Goal: Information Seeking & Learning: Check status

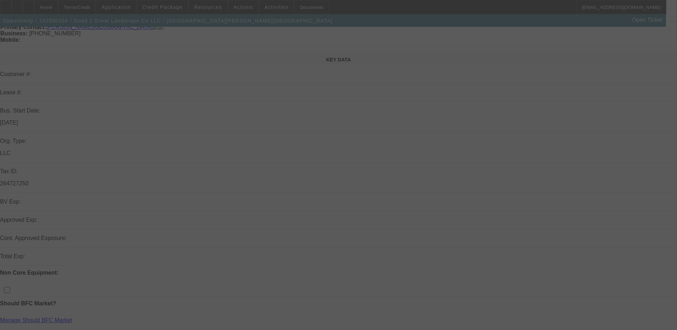
scroll to position [71, 0]
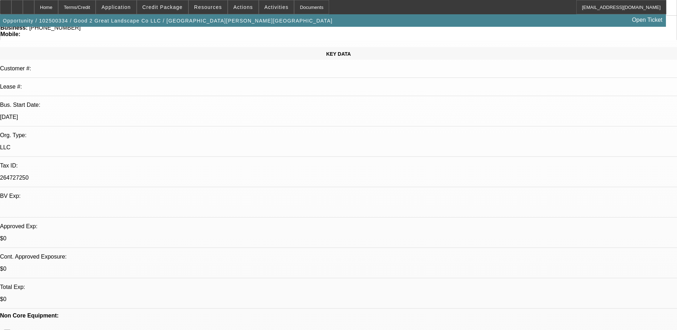
select select "0"
select select "6"
select select "0"
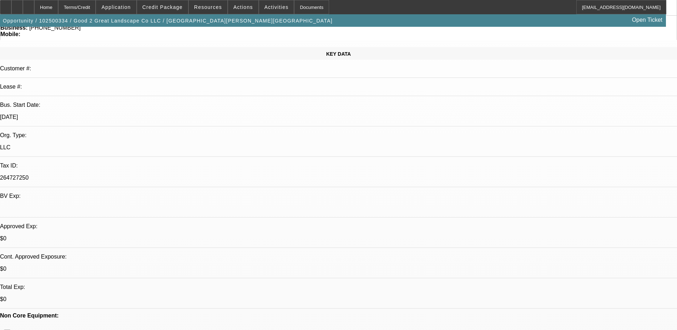
select select "0"
select select "6"
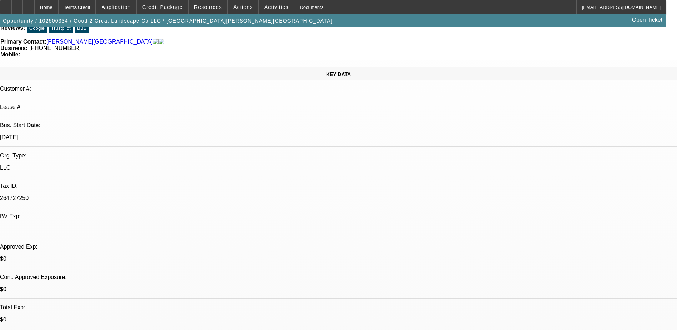
scroll to position [0, 0]
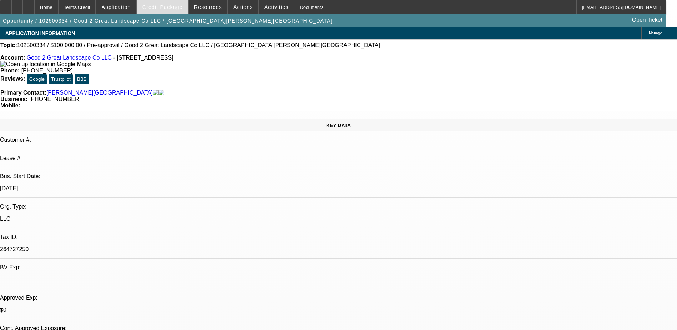
click at [173, 0] on div "Credit Package" at bounding box center [163, 7] width 52 height 14
click at [173, 4] on span at bounding box center [162, 7] width 51 height 17
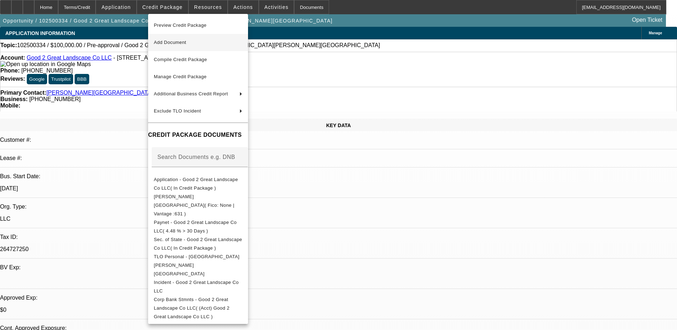
click at [189, 48] on button "Add Document" at bounding box center [198, 42] width 100 height 17
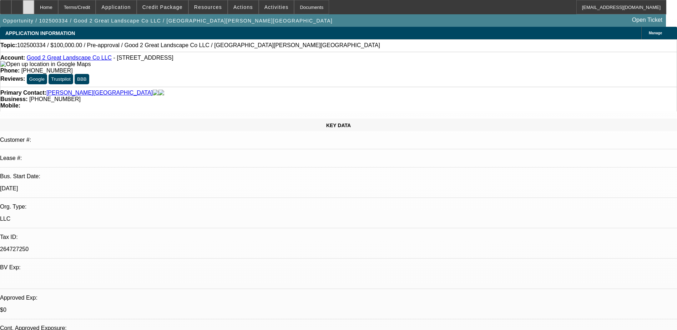
click at [29, 5] on icon at bounding box center [29, 5] width 0 height 0
select select "0"
select select "6"
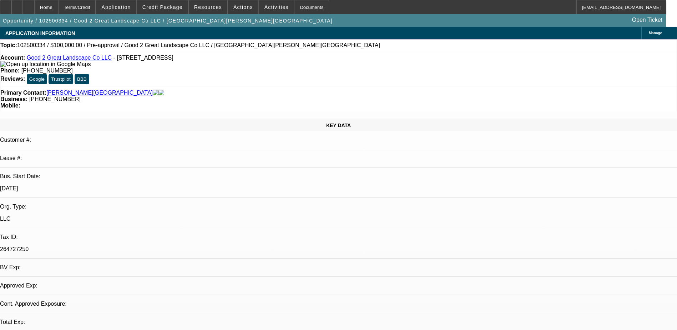
select select "0"
select select "6"
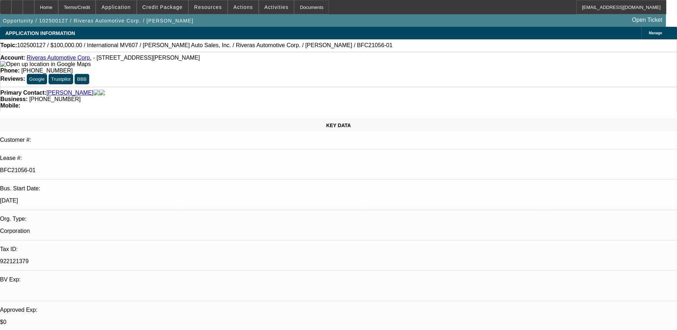
select select "0"
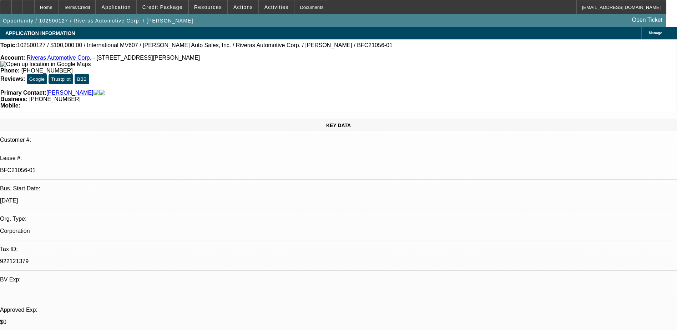
select select "0"
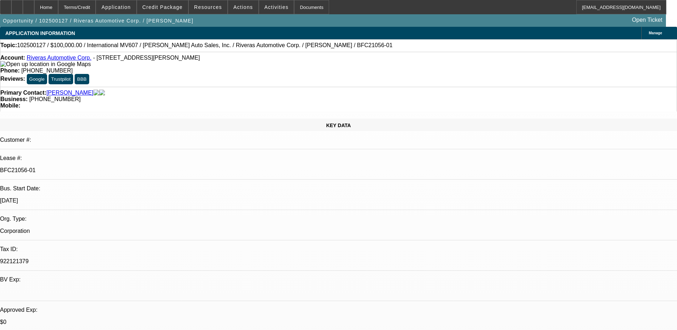
select select "0"
select select "1"
select select "6"
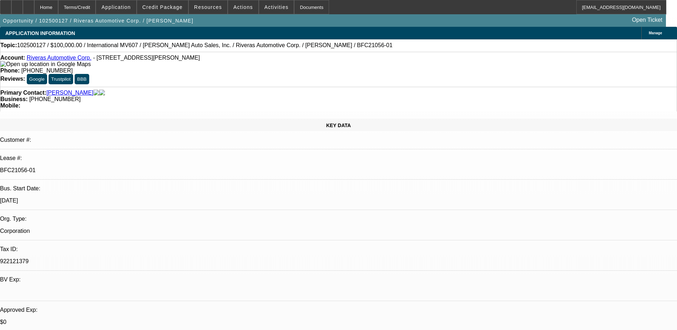
select select "1"
select select "6"
select select "1"
select select "2"
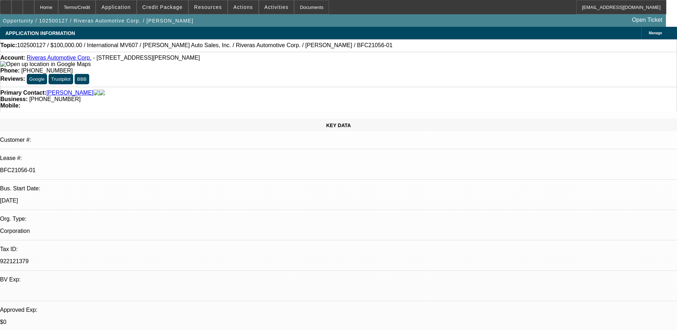
select select "6"
select select "1"
select select "2"
select select "6"
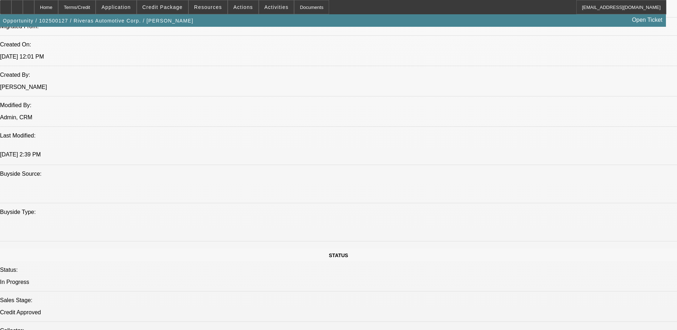
scroll to position [607, 0]
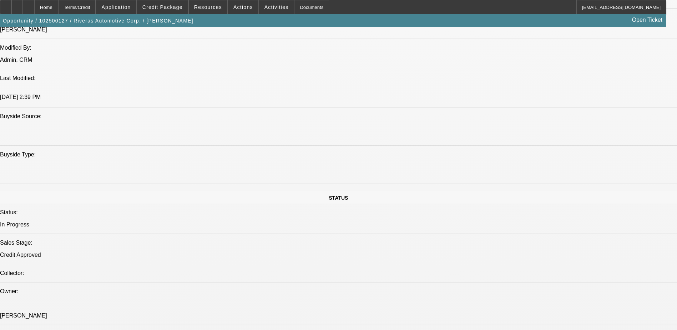
drag, startPoint x: 322, startPoint y: 117, endPoint x: 254, endPoint y: 192, distance: 100.8
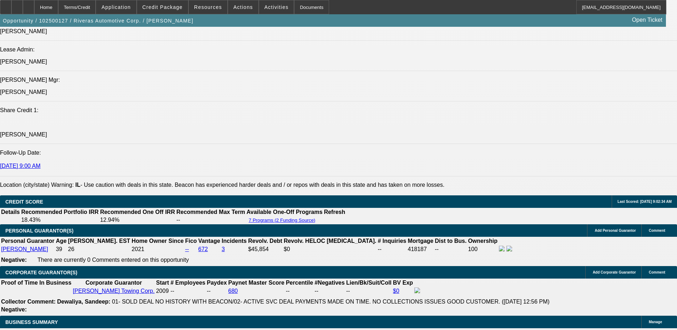
scroll to position [821, 0]
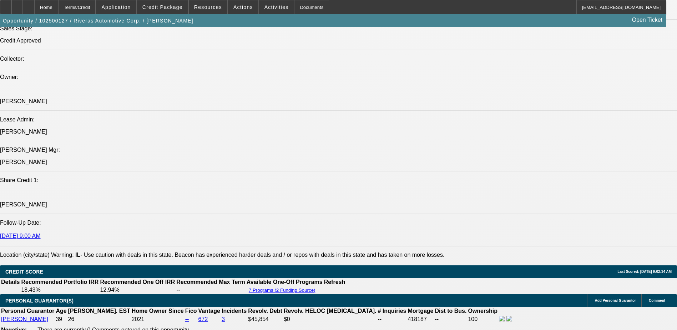
drag, startPoint x: 158, startPoint y: 124, endPoint x: 251, endPoint y: 124, distance: 93.5
drag, startPoint x: 151, startPoint y: 178, endPoint x: 266, endPoint y: 176, distance: 115.3
drag, startPoint x: 266, startPoint y: 176, endPoint x: 242, endPoint y: 186, distance: 26.1
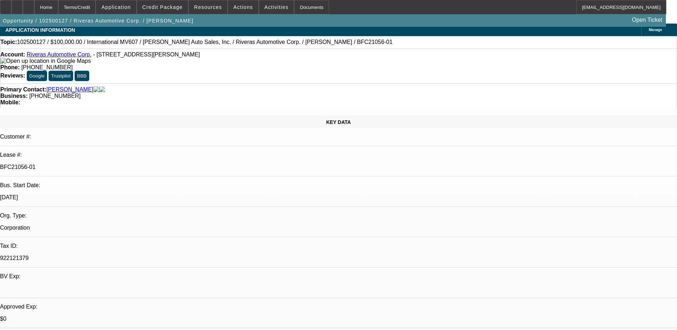
scroll to position [0, 0]
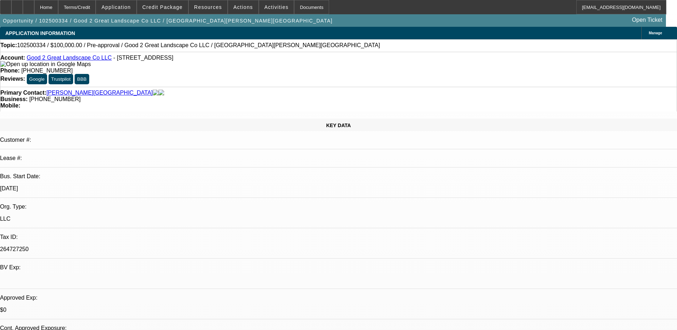
select select "0"
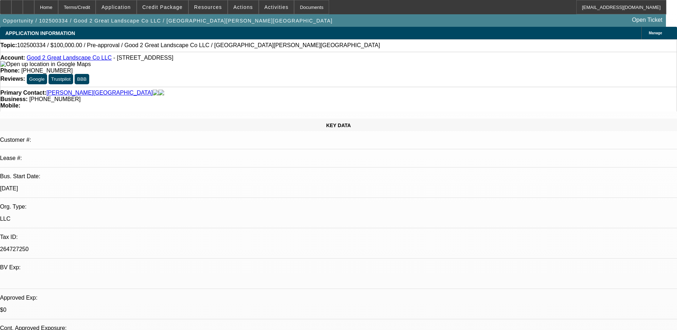
select select "0"
select select "1"
select select "6"
select select "1"
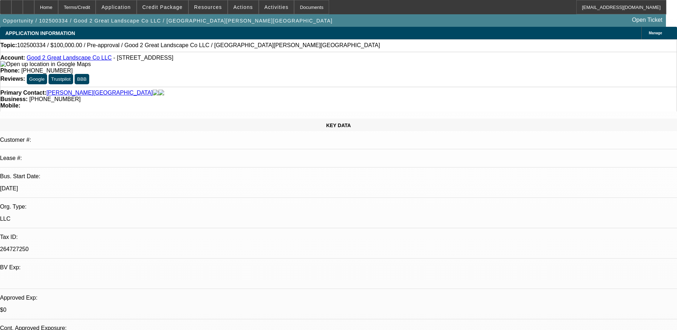
select select "1"
select select "6"
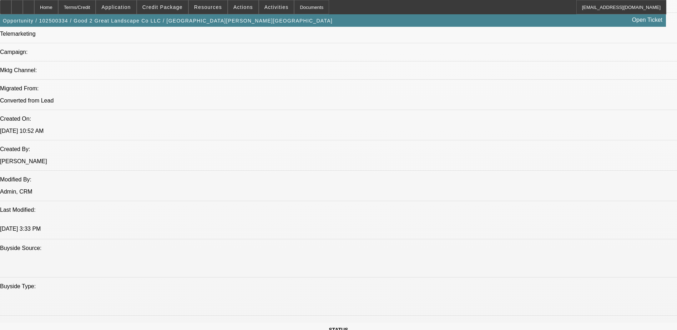
scroll to position [367, 0]
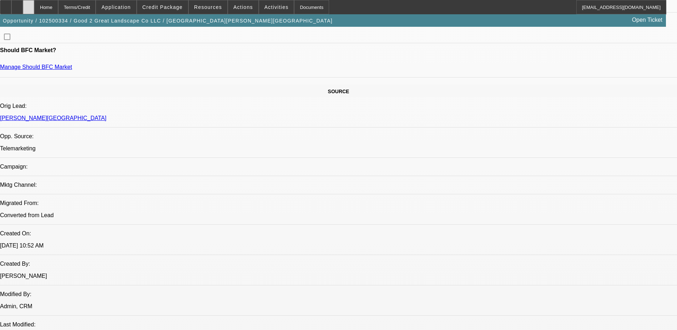
click at [34, 10] on div at bounding box center [28, 7] width 11 height 14
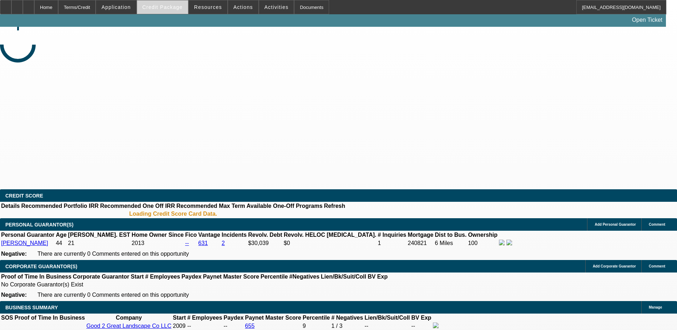
select select "0"
select select "6"
select select "0"
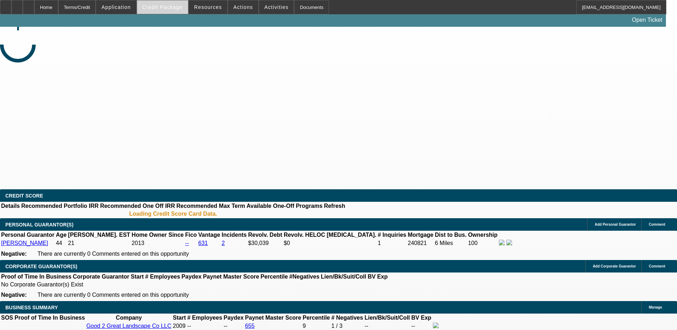
select select "0"
select select "6"
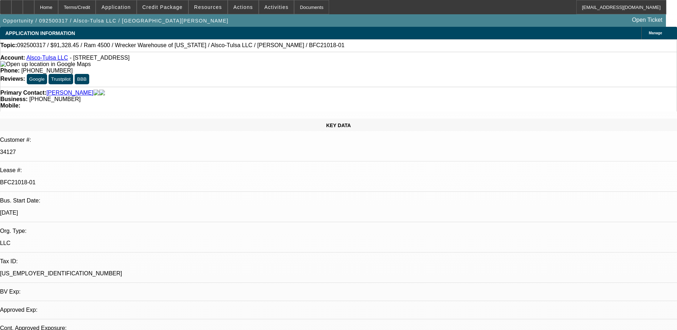
select select "0"
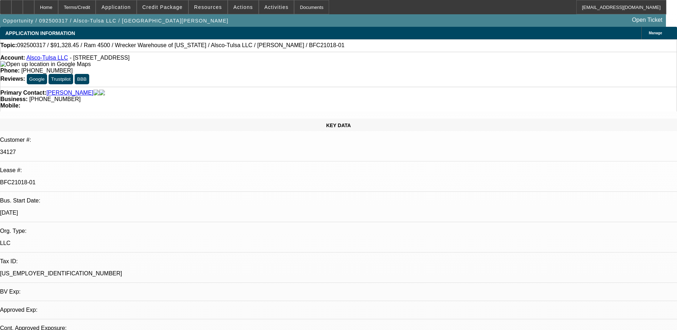
select select "0"
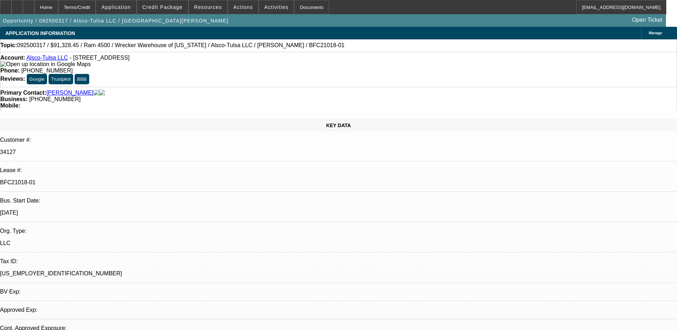
select select "0"
select select "1"
select select "6"
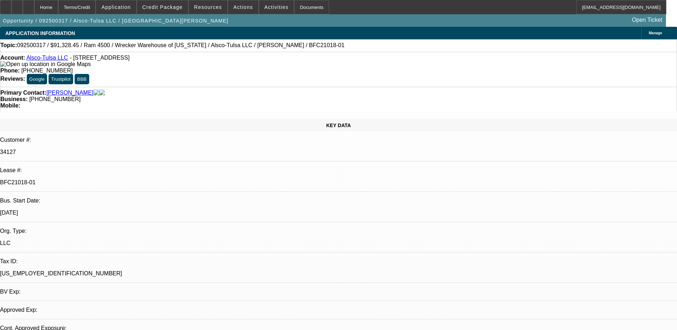
select select "1"
select select "6"
select select "1"
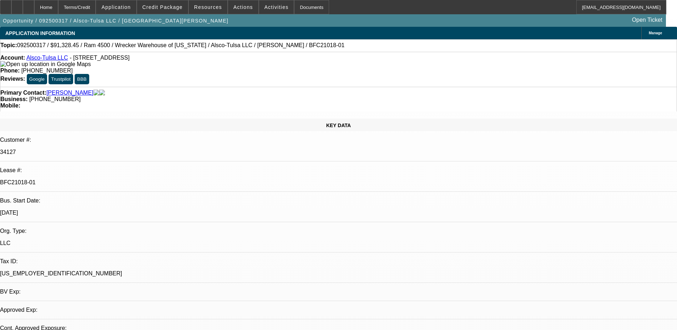
select select "6"
select select "1"
select select "6"
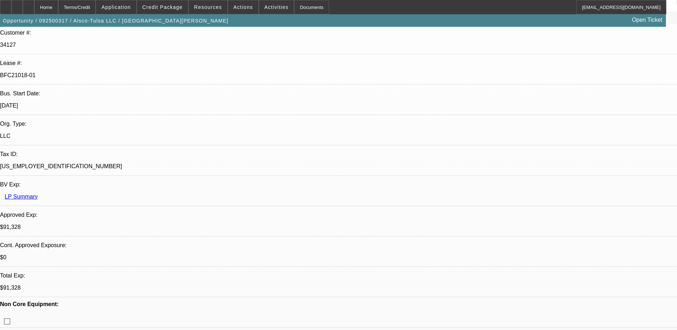
scroll to position [107, 0]
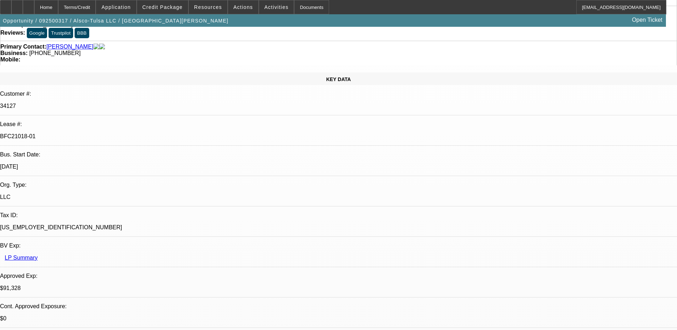
scroll to position [36, 0]
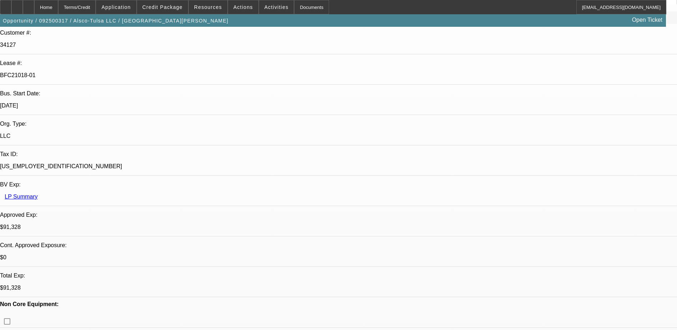
scroll to position [143, 0]
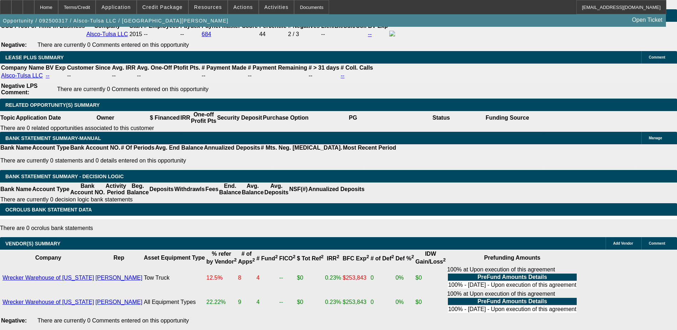
scroll to position [0, 0]
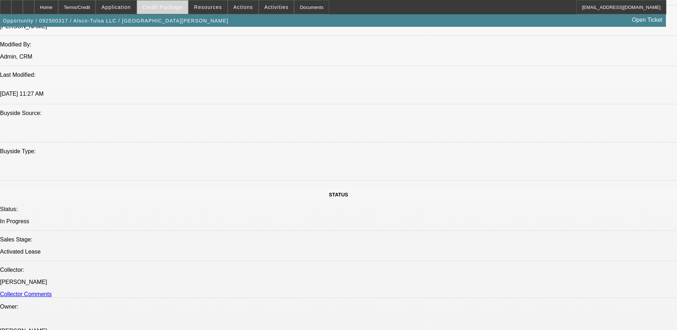
scroll to position [607, 0]
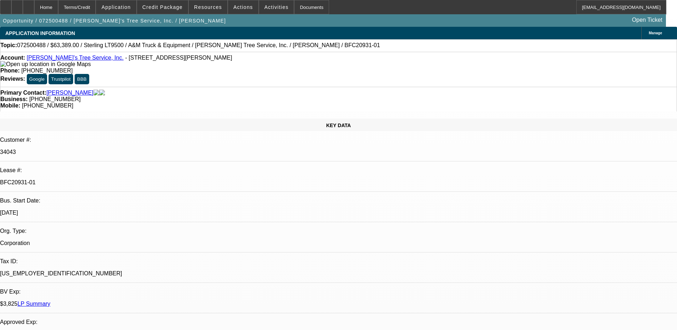
select select "0"
select select "2"
select select "0.1"
select select "0"
select select "2"
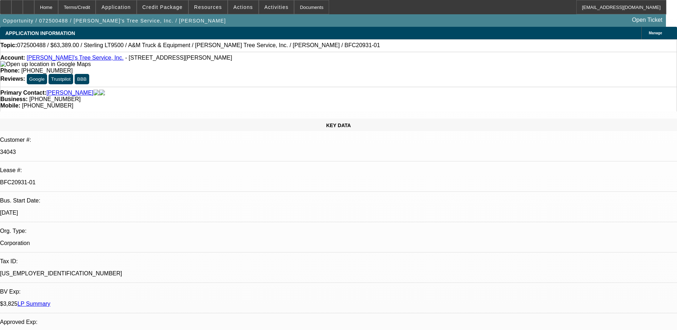
select select "0.1"
select select "0"
select select "2"
select select "0.1"
select select "0"
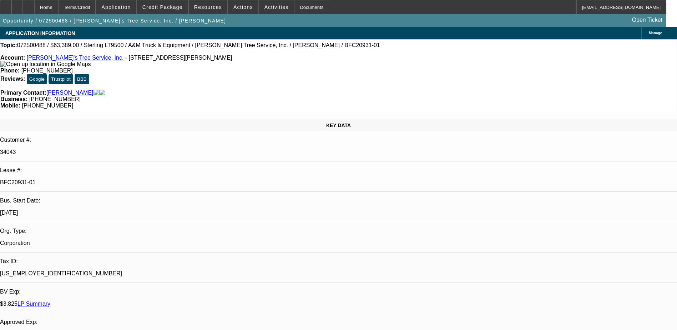
select select "2"
select select "0.1"
select select "1"
select select "2"
select select "4"
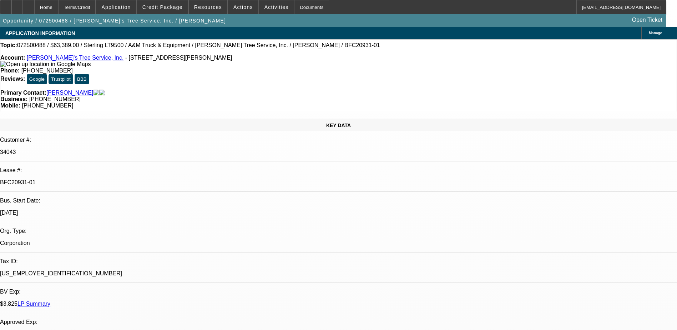
select select "1"
select select "2"
select select "4"
select select "1"
select select "2"
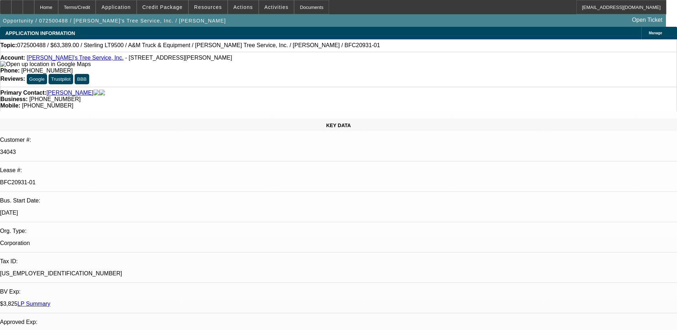
select select "4"
select select "1"
select select "2"
select select "4"
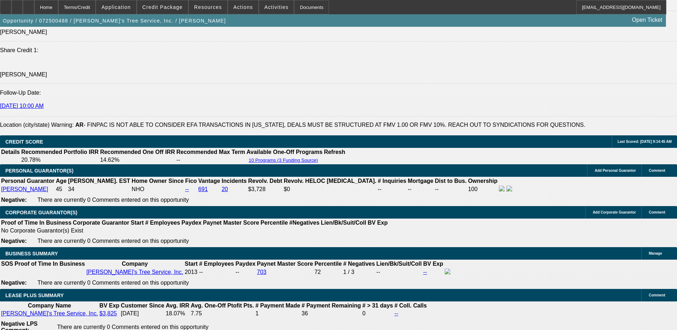
scroll to position [916, 0]
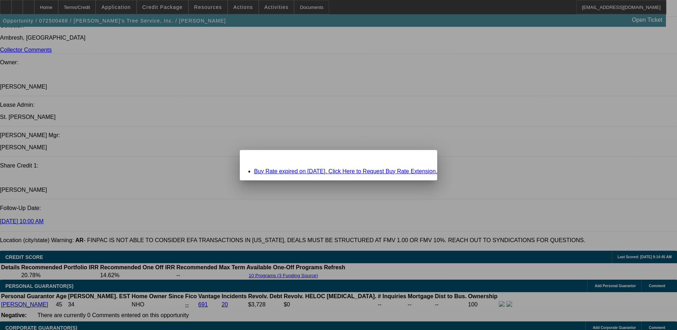
scroll to position [0, 0]
click at [423, 158] on span "Close" at bounding box center [428, 156] width 10 height 4
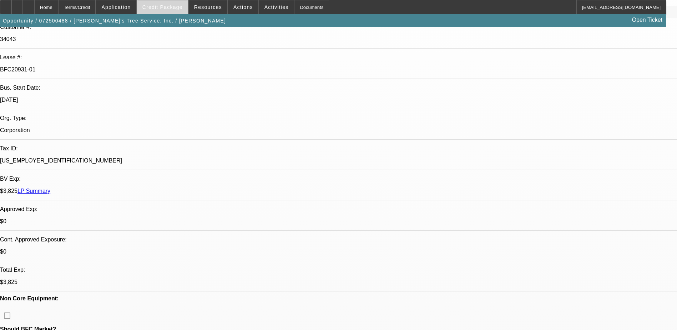
scroll to position [23, 0]
